Goal: Navigation & Orientation: Find specific page/section

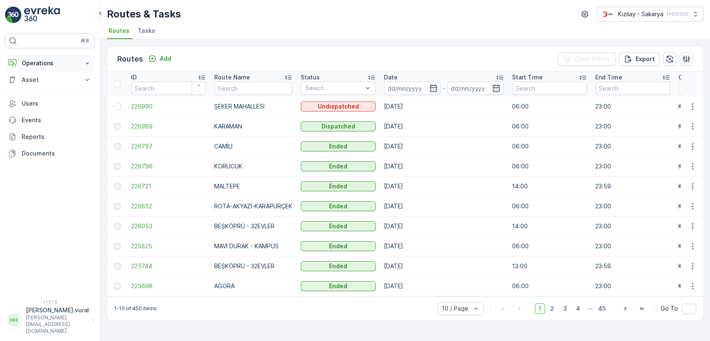
click at [22, 61] on p "Operations" at bounding box center [50, 63] width 57 height 8
click at [37, 96] on p "Routes & Tasks" at bounding box center [42, 100] width 43 height 8
click at [59, 72] on link "Rapor - Kızılay" at bounding box center [56, 78] width 77 height 12
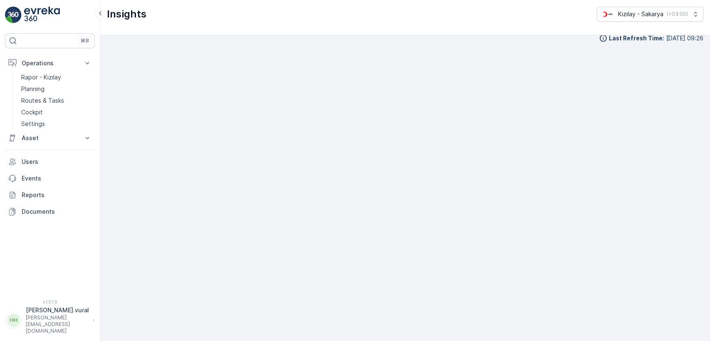
scroll to position [9, 0]
click at [53, 111] on link "Cockpit" at bounding box center [56, 112] width 77 height 12
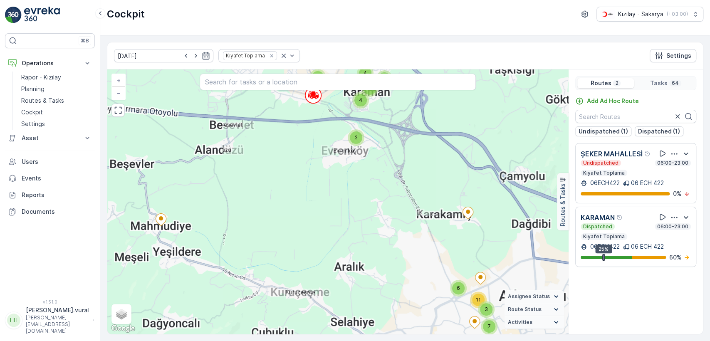
drag, startPoint x: 326, startPoint y: 131, endPoint x: 320, endPoint y: 177, distance: 47.0
click at [320, 178] on div "11 6 3 7 3 3 4 3 5 7 4 2 + − Satellite Roadmap Terrain Hybrid Leaflet Keyboard …" at bounding box center [337, 201] width 461 height 264
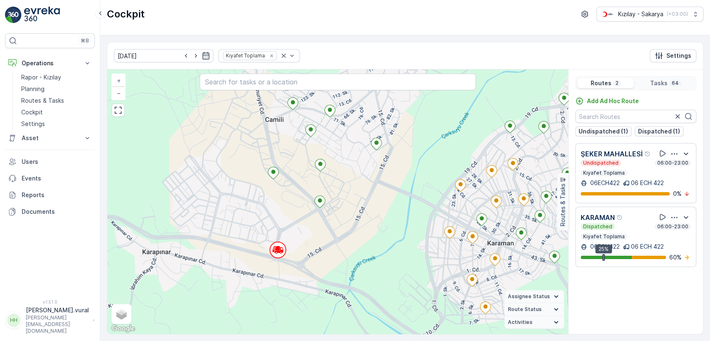
drag, startPoint x: 346, startPoint y: 152, endPoint x: 356, endPoint y: 201, distance: 50.1
click at [356, 201] on div "2 2 2 2 2 + − Satellite Roadmap Terrain Hybrid Leaflet Keyboard shortcuts Map D…" at bounding box center [337, 201] width 461 height 264
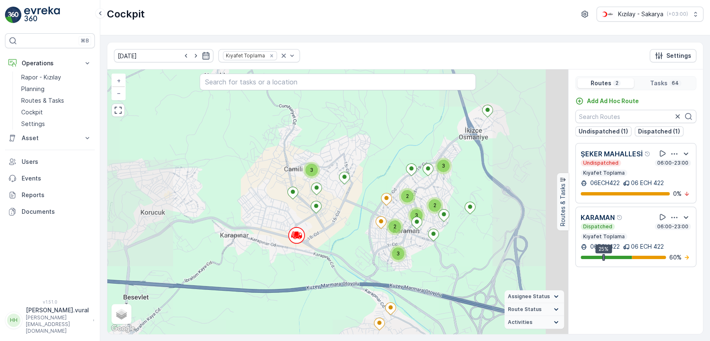
drag, startPoint x: 360, startPoint y: 218, endPoint x: 358, endPoint y: 212, distance: 6.2
click at [357, 217] on div "2 5 4 3 2 3 5 3 2 3 2 2 3 3 + − Satellite Roadmap Terrain Hybrid Leaflet Keyboa…" at bounding box center [337, 201] width 461 height 264
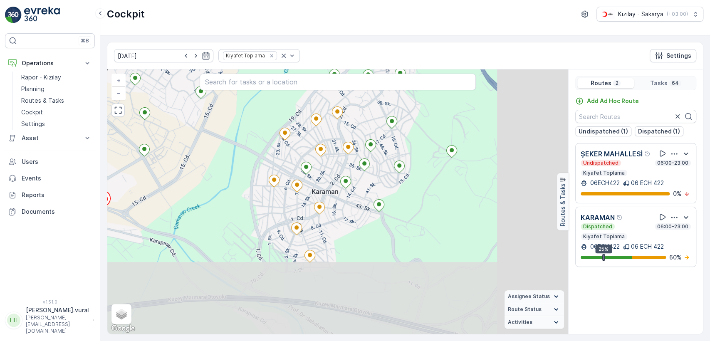
drag, startPoint x: 496, startPoint y: 306, endPoint x: 395, endPoint y: 207, distance: 140.5
click at [409, 218] on div "2 2 2 2 2 + − Satellite Roadmap Terrain Hybrid Leaflet Keyboard shortcuts Map D…" at bounding box center [337, 201] width 461 height 264
